Goal: Information Seeking & Learning: Learn about a topic

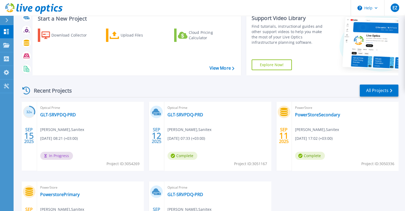
scroll to position [53, 0]
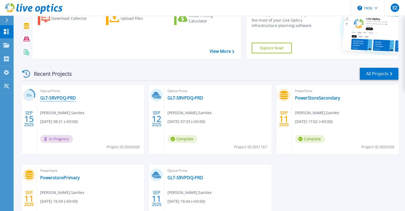
click at [63, 97] on link "GLT-SRVPDQ-PRD" at bounding box center [58, 97] width 36 height 5
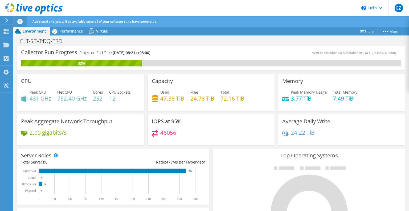
scroll to position [162, 0]
click at [73, 31] on span "Performance" at bounding box center [70, 31] width 23 height 5
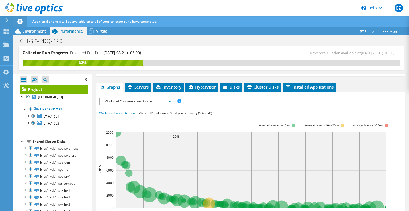
scroll to position [82, 0]
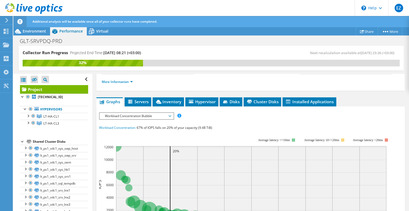
click at [142, 115] on span "Workload Concentration Bubble" at bounding box center [136, 116] width 69 height 6
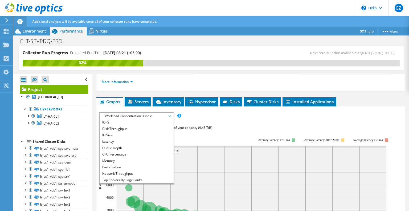
scroll to position [19, 0]
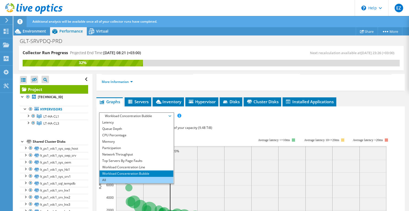
click at [112, 178] on li "All" at bounding box center [137, 180] width 74 height 6
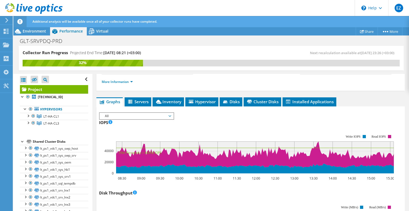
click at [218, 118] on div "IOPS 08:30 09:00 09:30 10:00 10:30 11:00 11:30 12:00 12:30 13:00 13:30 14:00 14…" at bounding box center [250, 149] width 303 height 63
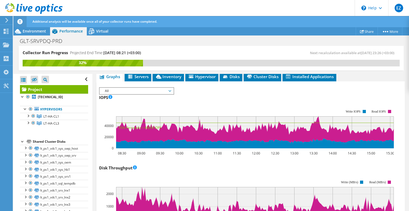
scroll to position [135, 0]
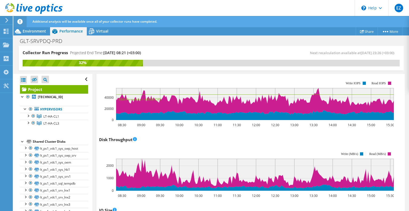
click at [189, 139] on div "Disk Throughput 08:30 09:00 09:30 10:00 10:30 11:00 11:30 12:00 12:30 13:00 13:…" at bounding box center [250, 166] width 303 height 63
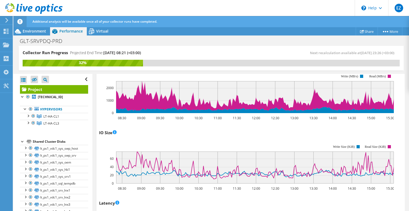
scroll to position [242, 0]
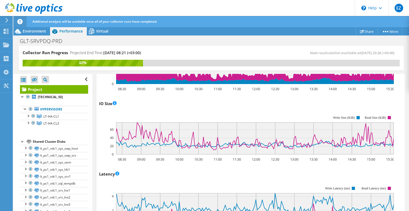
click at [127, 175] on div "Latency Latency The average time required for the host to complete an IO operat…" at bounding box center [250, 201] width 303 height 63
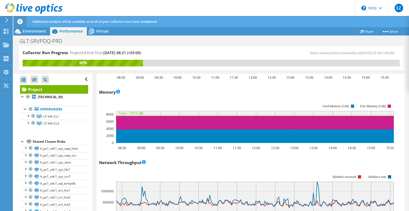
scroll to position [562, 0]
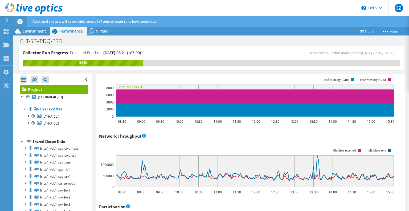
click at [227, 134] on div "Network Throughput 08:30 09:00 09:30 10:00 10:30 11:00 11:30 12:00 12:30 13:00 …" at bounding box center [250, 163] width 303 height 63
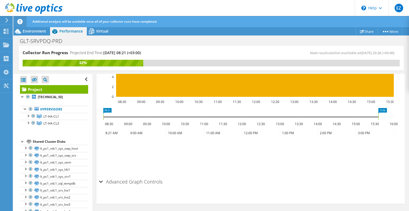
scroll to position [723, 0]
click at [112, 181] on h2 "Advanced Graph Controls" at bounding box center [130, 181] width 63 height 11
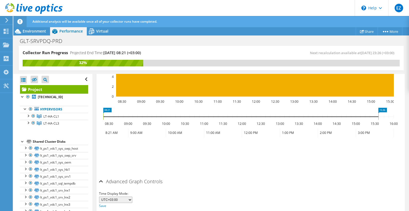
scroll to position [744, 0]
